Goal: Task Accomplishment & Management: Use online tool/utility

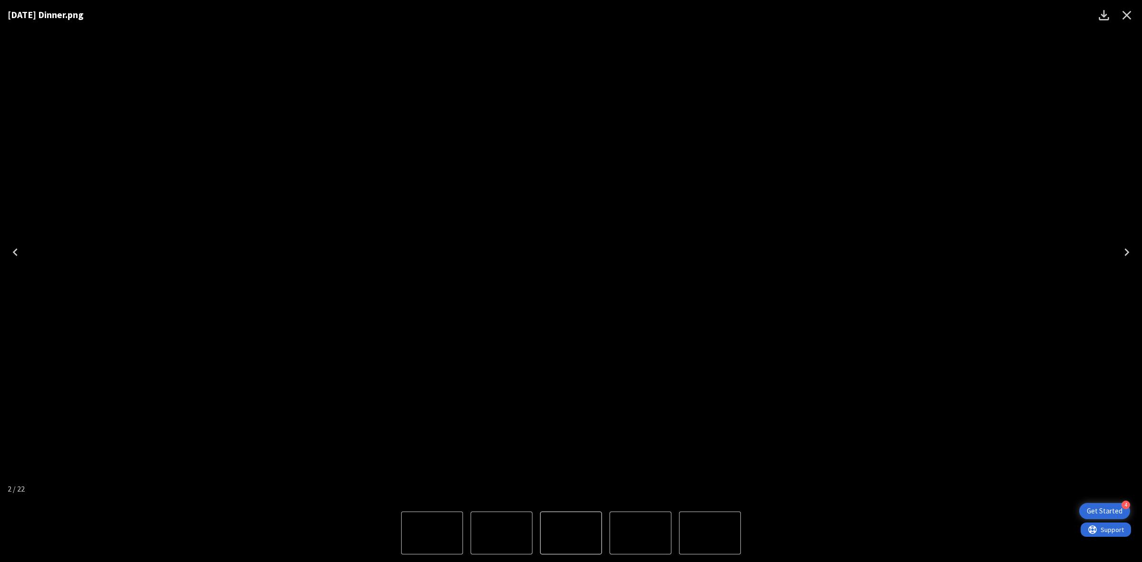
click at [1036, 222] on div "[DATE] Dinner.png" at bounding box center [571, 252] width 1142 height 504
click at [1121, 18] on icon "Close" at bounding box center [1126, 15] width 15 height 15
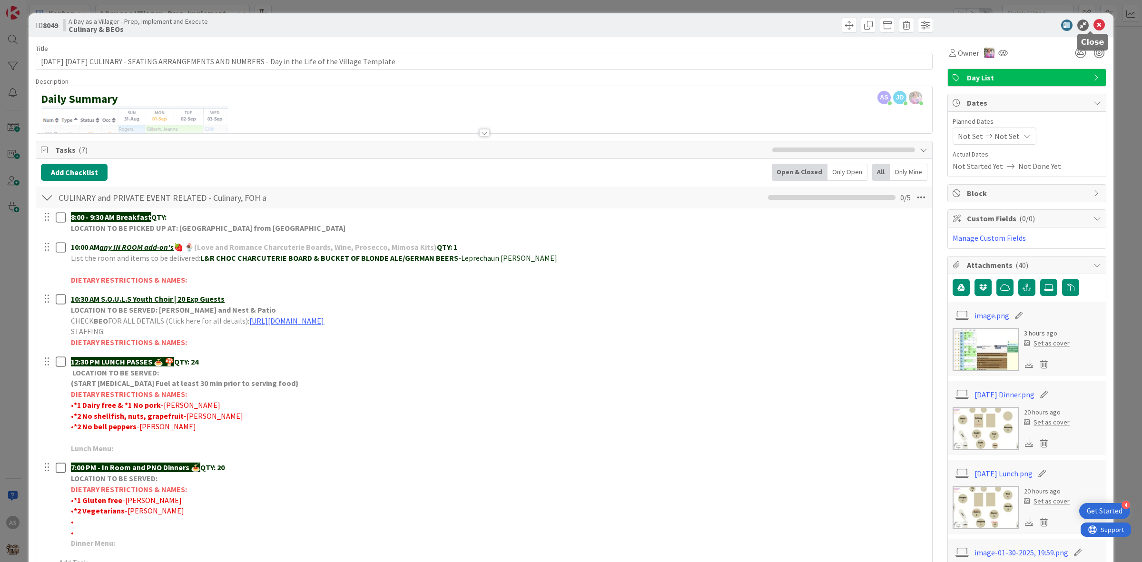
click at [1094, 29] on icon at bounding box center [1099, 25] width 11 height 11
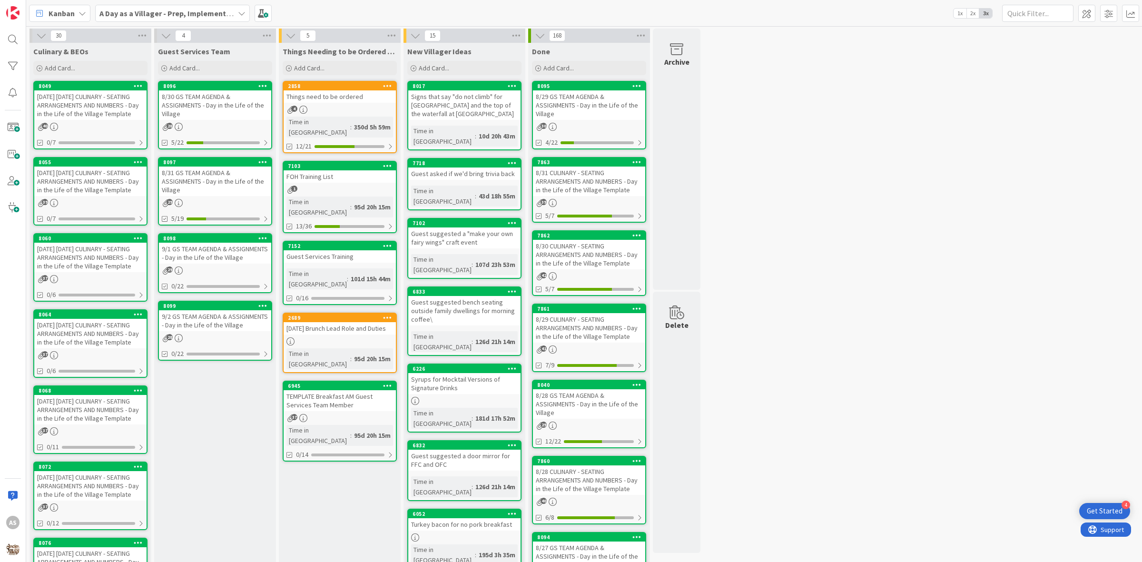
click at [68, 108] on div "[DATE] [DATE] CULINARY - SEATING ARRANGEMENTS AND NUMBERS - Day in the Life of …" at bounding box center [90, 105] width 112 height 30
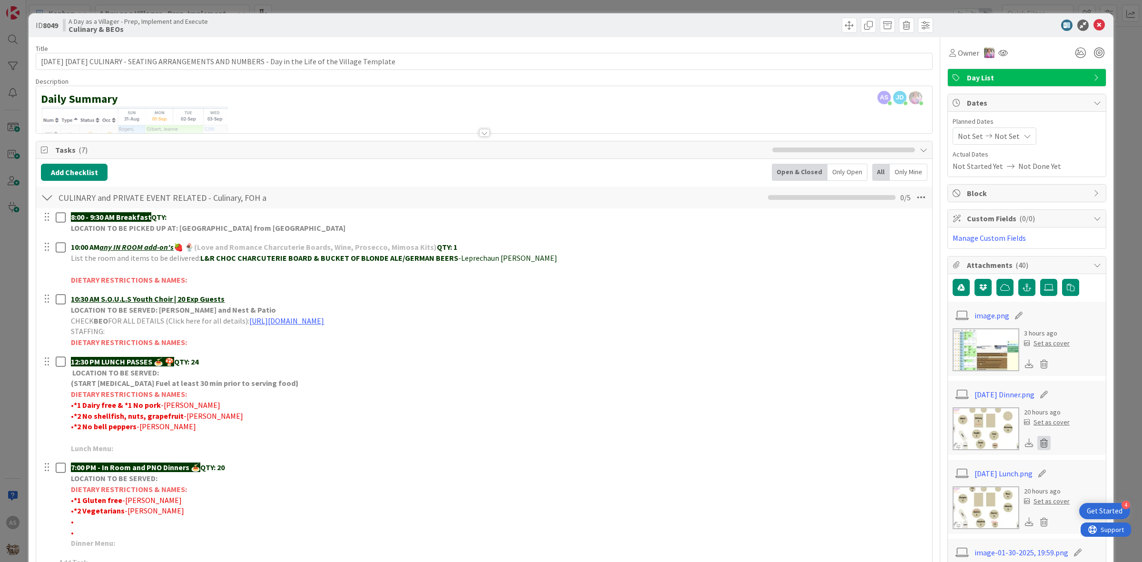
click at [1037, 448] on icon at bounding box center [1043, 443] width 13 height 14
click at [952, 491] on button "Delete" at bounding box center [955, 489] width 36 height 17
click at [1045, 291] on label at bounding box center [1048, 287] width 17 height 17
click at [1040, 279] on input "file" at bounding box center [1040, 279] width 0 height 0
click at [1094, 25] on icon at bounding box center [1099, 25] width 11 height 11
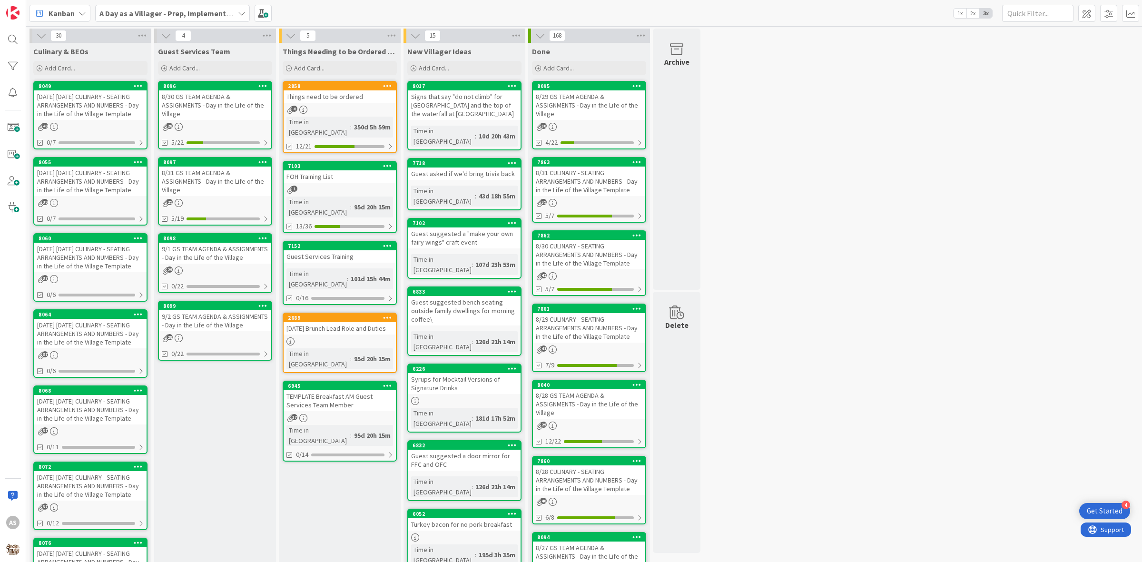
click at [93, 171] on div "[DATE] [DATE] CULINARY - SEATING ARRANGEMENTS AND NUMBERS - Day in the Life of …" at bounding box center [90, 182] width 112 height 30
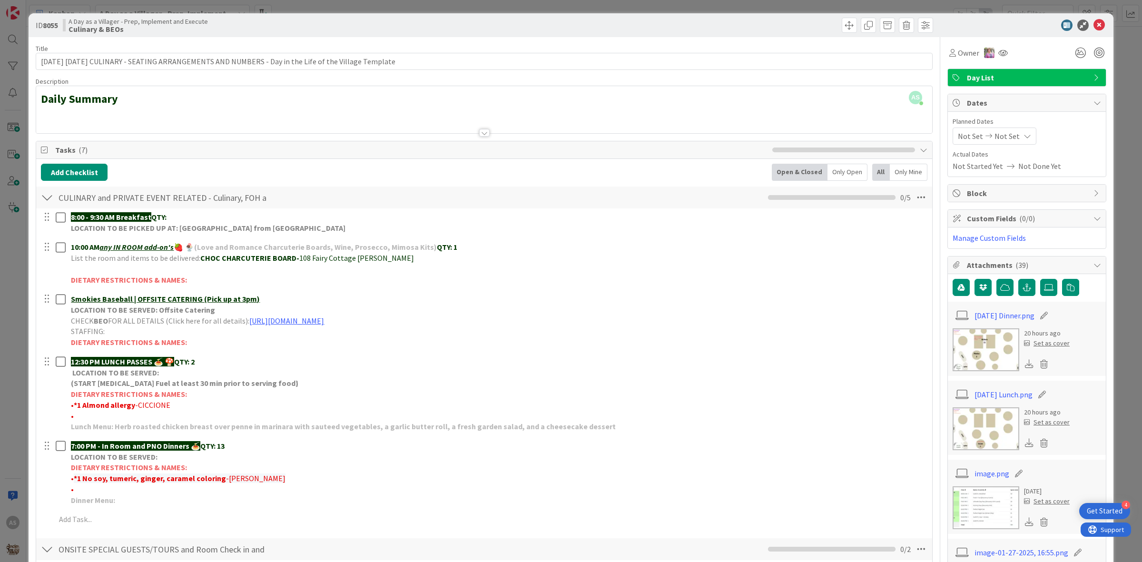
scroll to position [59, 0]
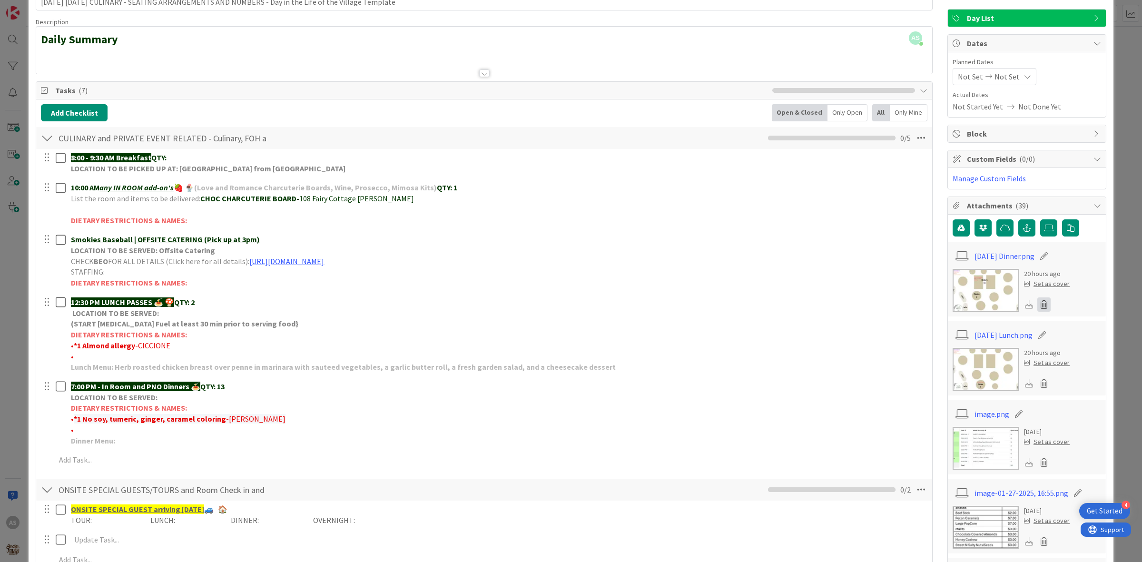
click at [1037, 309] on icon at bounding box center [1043, 304] width 13 height 14
click at [954, 351] on button "Delete" at bounding box center [955, 351] width 36 height 17
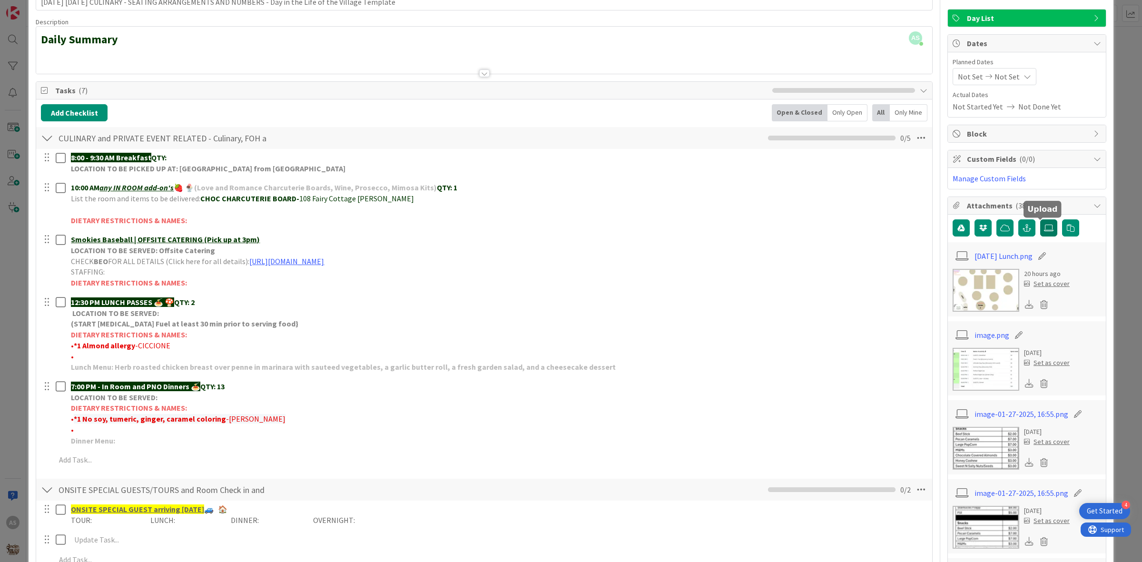
click at [1040, 235] on label at bounding box center [1048, 227] width 17 height 17
click at [1040, 219] on input "file" at bounding box center [1040, 219] width 0 height 0
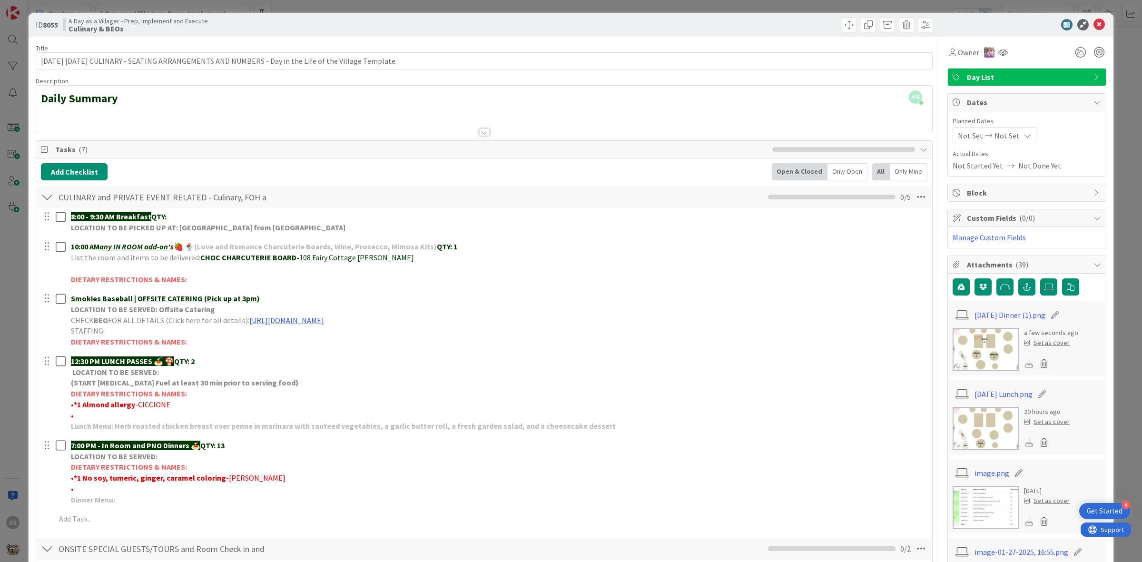
scroll to position [0, 0]
click at [1094, 22] on icon at bounding box center [1099, 25] width 11 height 11
